Goal: Find contact information

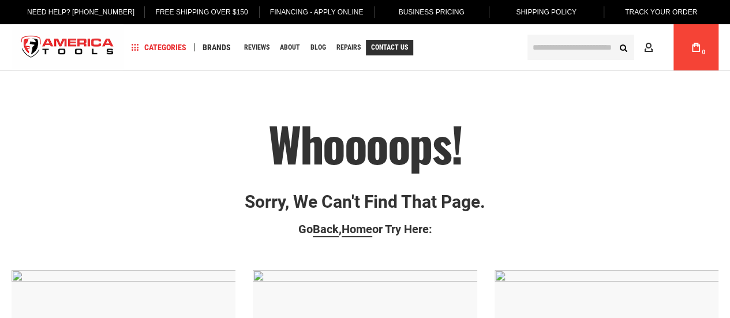
click at [391, 49] on span "Contact Us" at bounding box center [389, 47] width 37 height 7
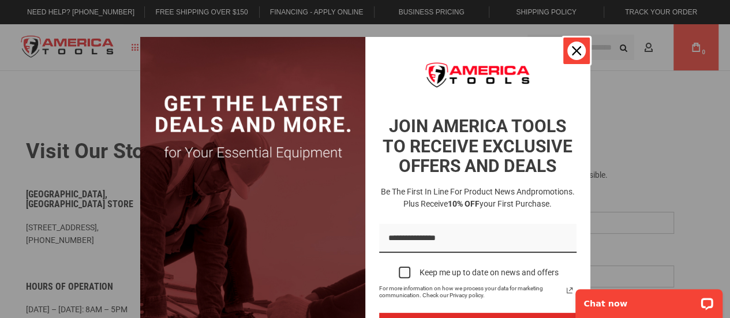
click at [574, 51] on icon "close icon" at bounding box center [576, 50] width 9 height 9
